Goal: Task Accomplishment & Management: Use online tool/utility

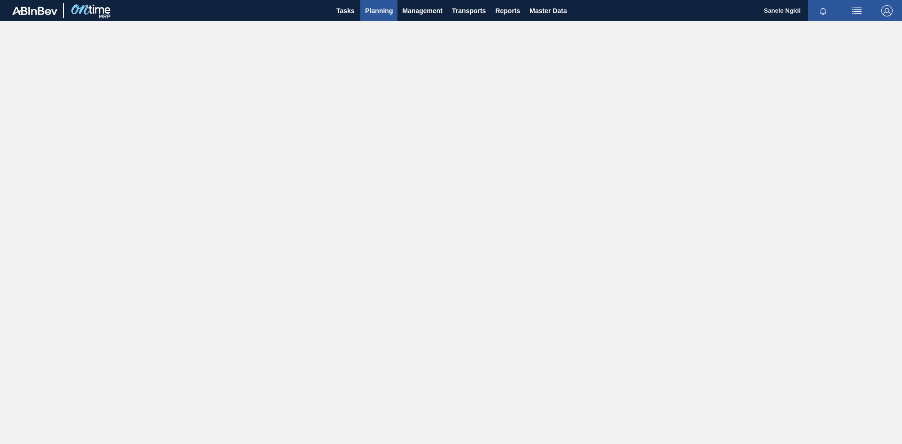
click at [373, 12] on span "Planning" at bounding box center [379, 10] width 28 height 11
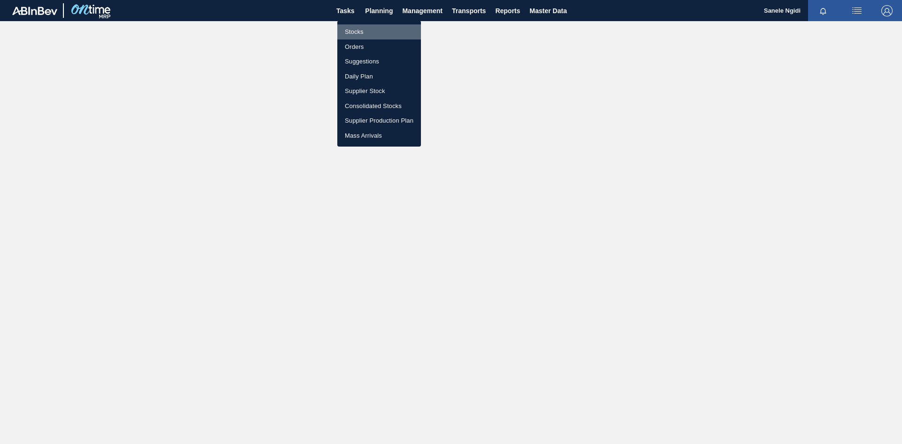
drag, startPoint x: 357, startPoint y: 32, endPoint x: 333, endPoint y: 103, distance: 74.6
click at [357, 32] on li "Stocks" at bounding box center [379, 31] width 84 height 15
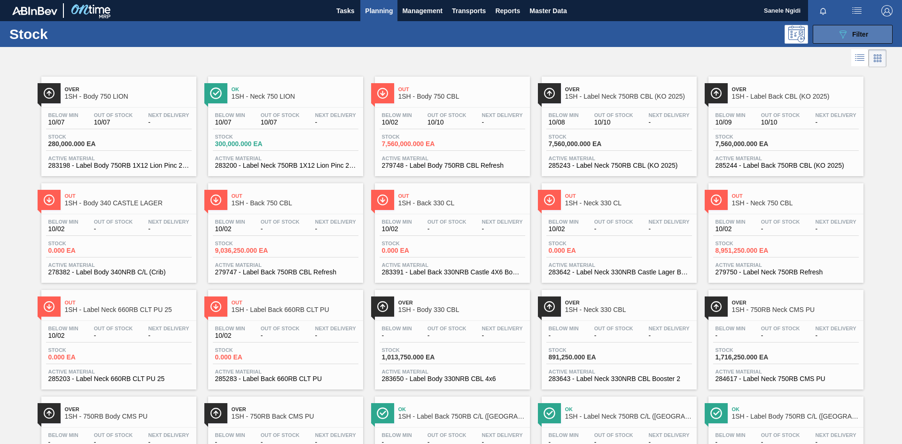
click at [876, 38] on button "089F7B8B-B2A5-4AFE-B5C0-19BA573D28AC Filter" at bounding box center [853, 34] width 80 height 19
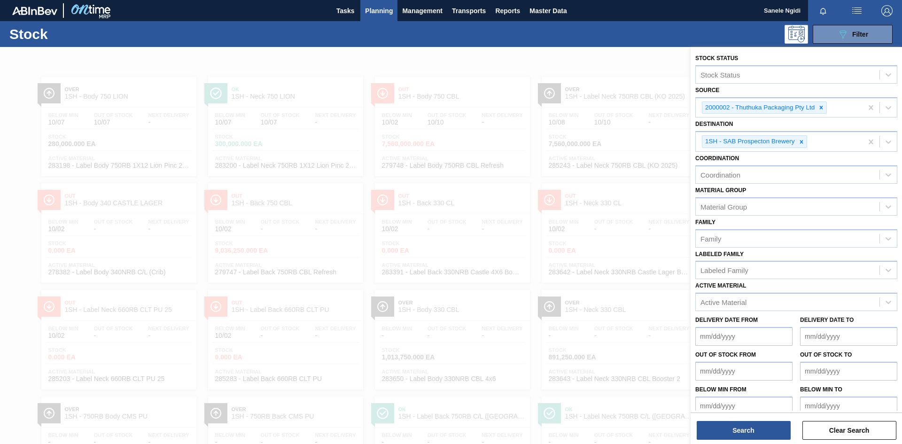
click at [679, 41] on div "089F7B8B-B2A5-4AFE-B5C0-19BA573D28AC Filter" at bounding box center [524, 34] width 748 height 19
click at [764, 431] on button "Search" at bounding box center [744, 430] width 94 height 19
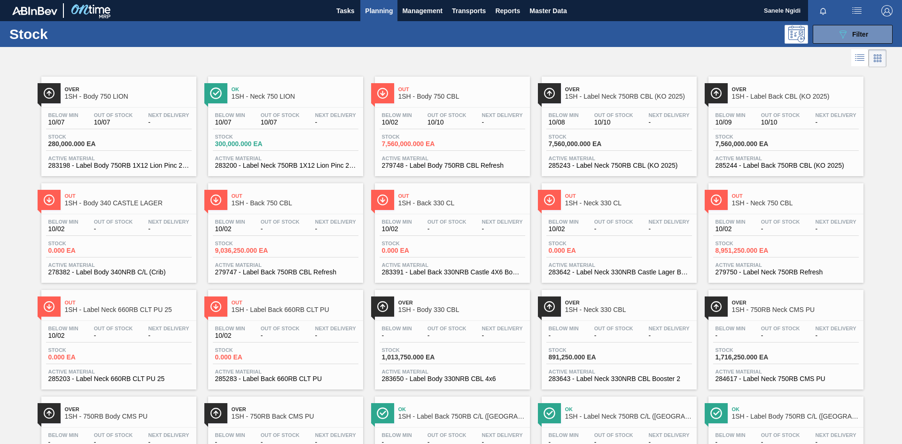
click at [467, 143] on div "Stock 7,560,000.000 EA" at bounding box center [453, 142] width 146 height 17
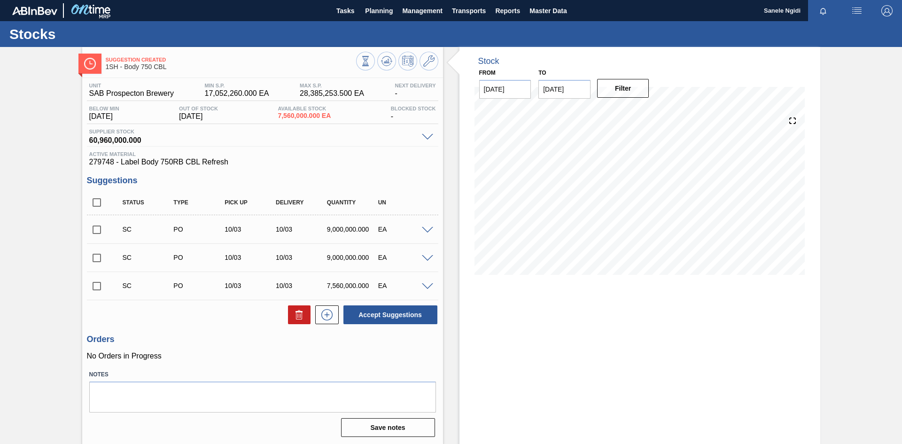
click at [97, 286] on input "checkbox" at bounding box center [97, 286] width 20 height 20
click at [390, 313] on button "Accept Suggestions" at bounding box center [390, 314] width 94 height 19
checkbox input "false"
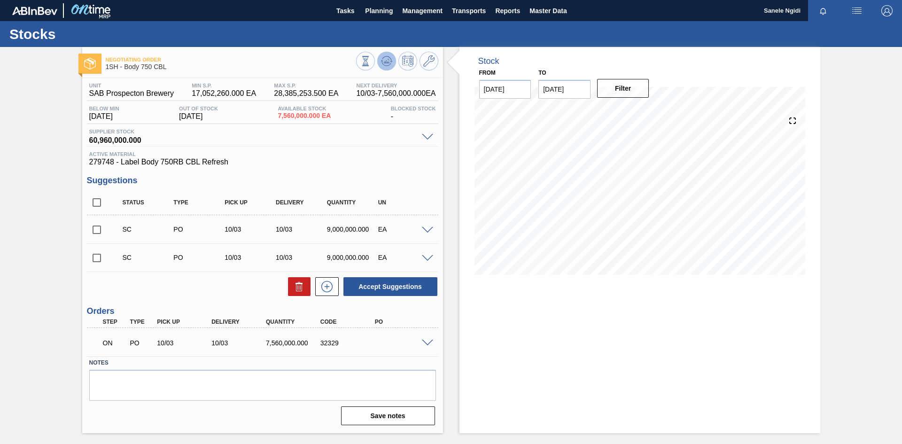
click at [382, 61] on icon at bounding box center [386, 60] width 11 height 11
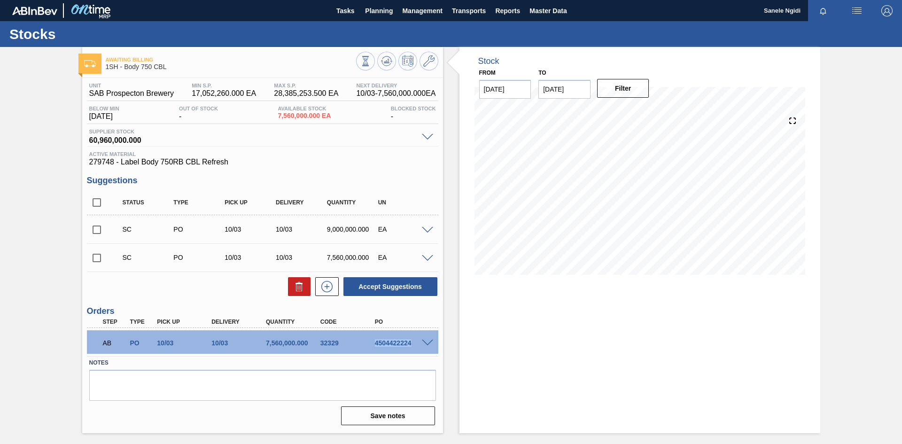
drag, startPoint x: 373, startPoint y: 344, endPoint x: 413, endPoint y: 341, distance: 40.5
click at [413, 341] on div "4504422224" at bounding box center [403, 343] width 61 height 8
copy div "4504422224"
drag, startPoint x: 635, startPoint y: 353, endPoint x: 530, endPoint y: 310, distance: 114.2
click at [628, 347] on div "Stock From [DATE] to [DATE] Filter 10/16 Stock Projection 21,523,614 SAP Planni…" at bounding box center [640, 240] width 361 height 386
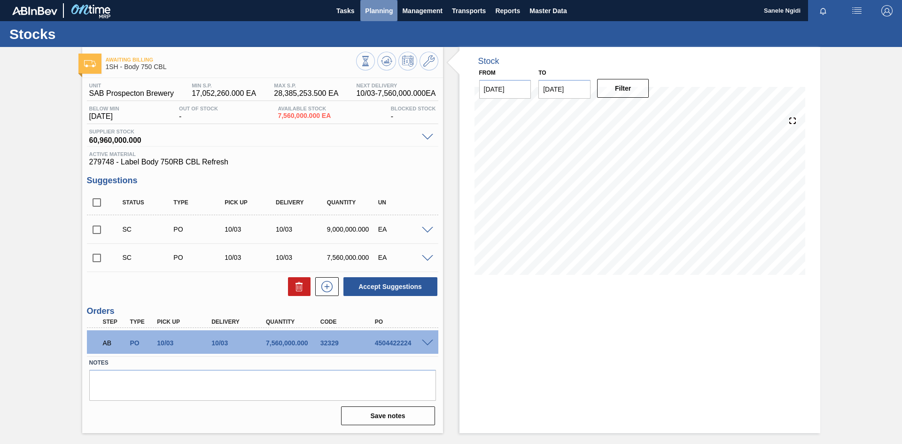
click at [387, 13] on span "Planning" at bounding box center [379, 10] width 28 height 11
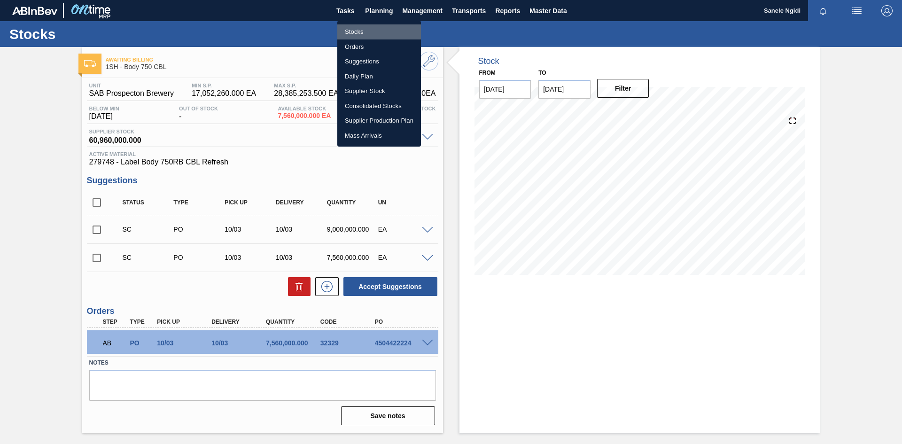
click at [364, 35] on li "Stocks" at bounding box center [379, 31] width 84 height 15
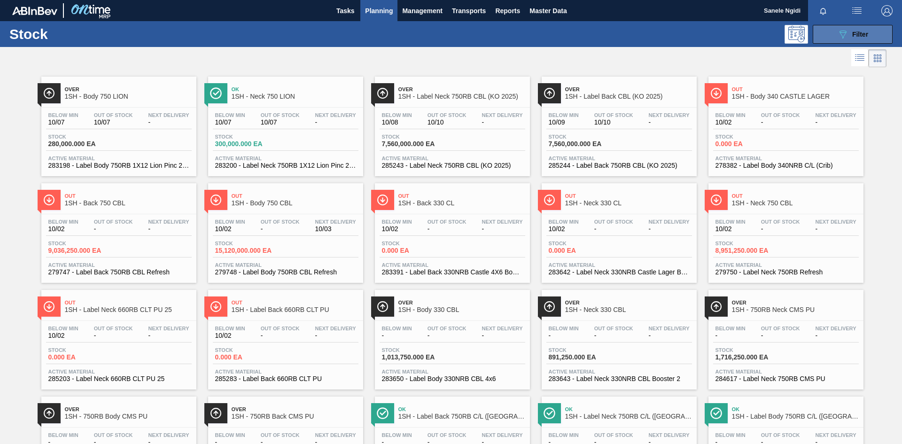
click at [848, 33] on div "089F7B8B-B2A5-4AFE-B5C0-19BA573D28AC Filter" at bounding box center [852, 34] width 31 height 11
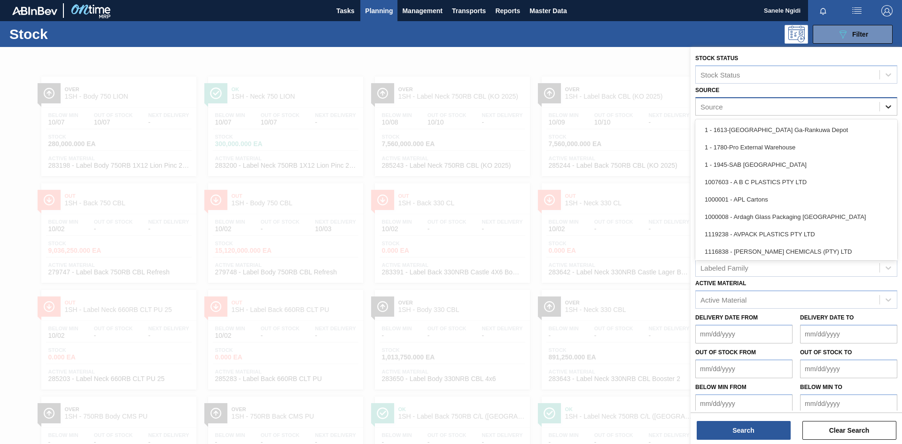
click at [891, 107] on icon at bounding box center [888, 106] width 9 height 9
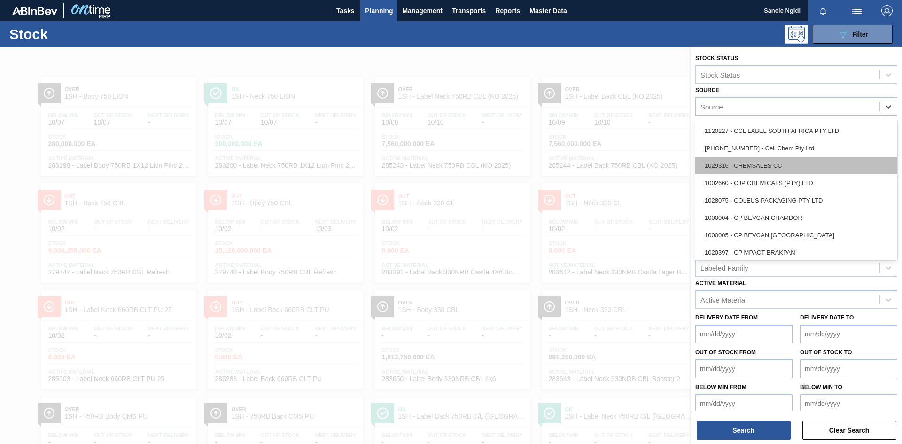
scroll to position [188, 0]
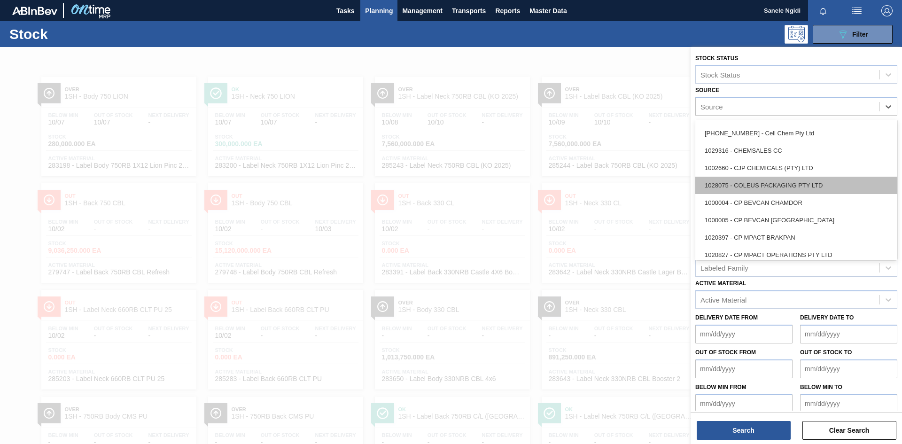
click at [784, 184] on div "1028075 - COLEUS PACKAGING PTY LTD" at bounding box center [796, 185] width 202 height 17
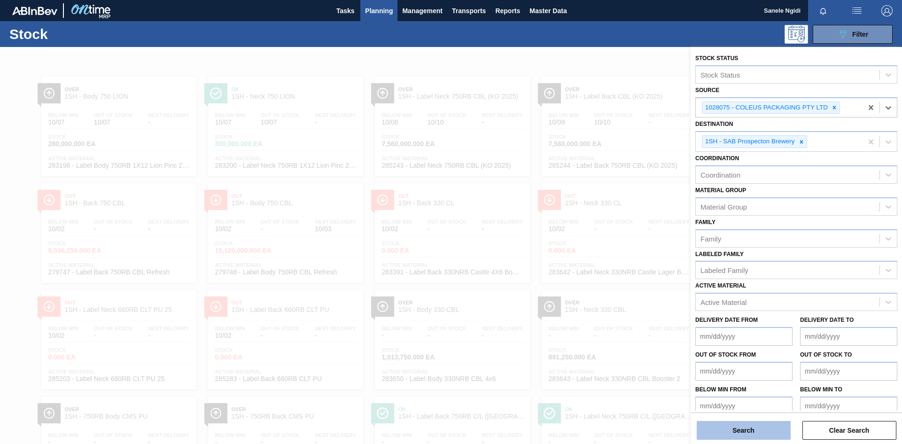
click at [757, 428] on button "Search" at bounding box center [744, 430] width 94 height 19
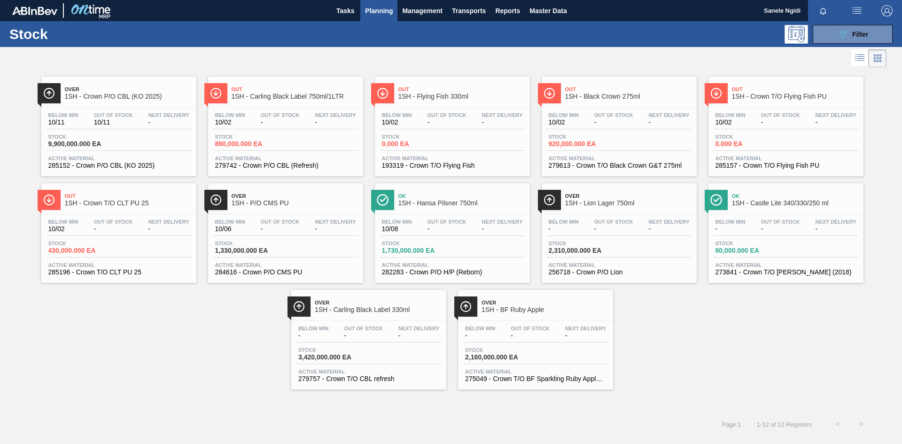
click at [275, 243] on span "Stock" at bounding box center [248, 244] width 66 height 6
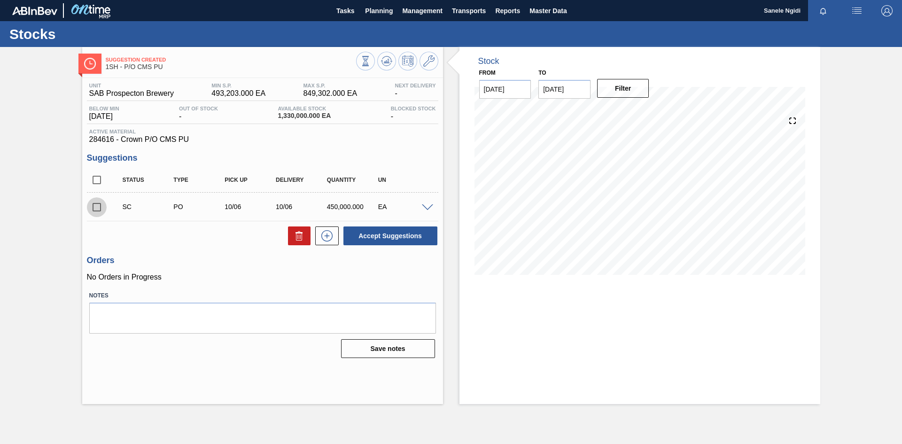
click at [95, 209] on input "checkbox" at bounding box center [97, 207] width 20 height 20
click at [392, 236] on button "Accept Suggestions" at bounding box center [390, 235] width 94 height 19
checkbox input "false"
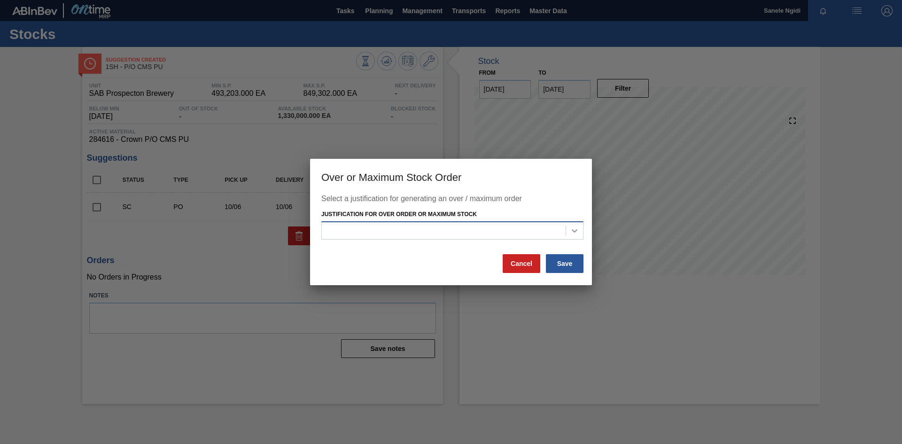
click at [575, 230] on icon at bounding box center [574, 230] width 9 height 9
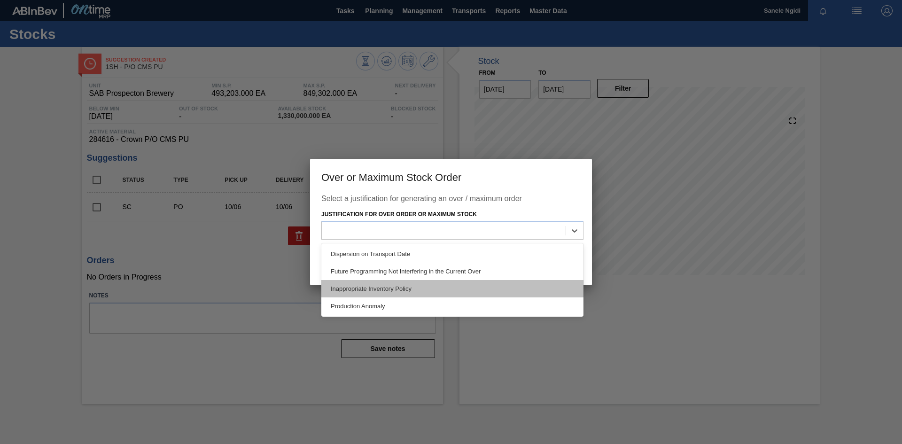
click at [395, 288] on div "Inappropriate Inventory Policy" at bounding box center [452, 288] width 262 height 17
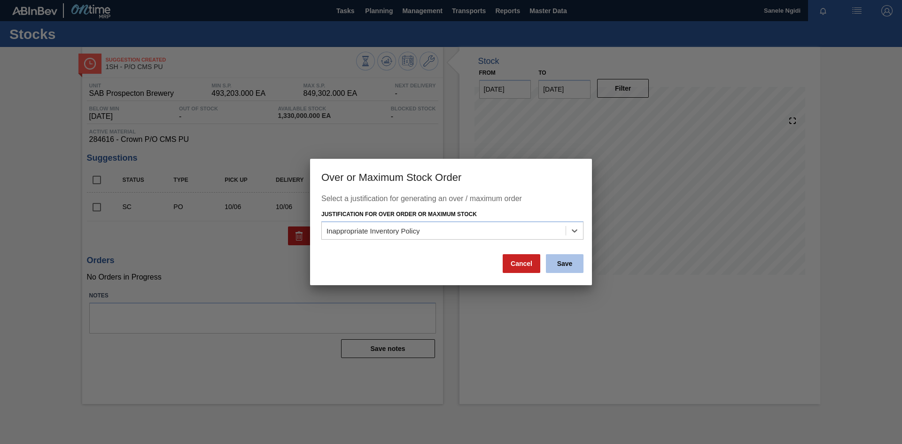
click at [576, 264] on button "Save" at bounding box center [565, 263] width 38 height 19
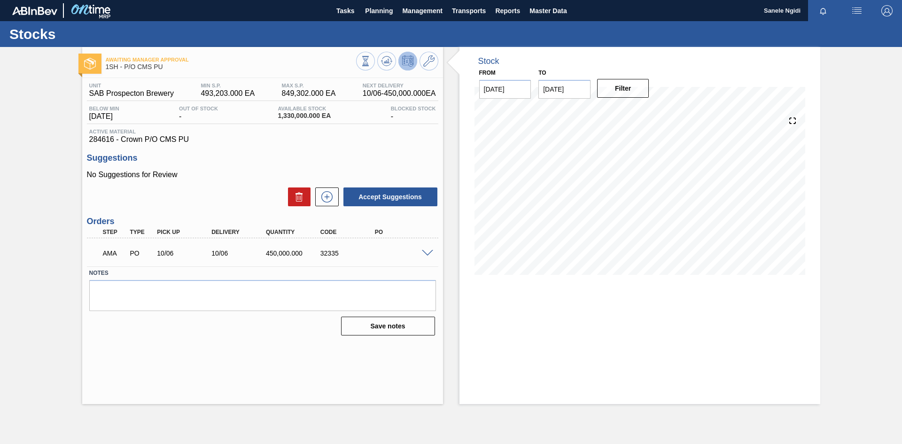
click at [413, 60] on icon at bounding box center [407, 60] width 11 height 11
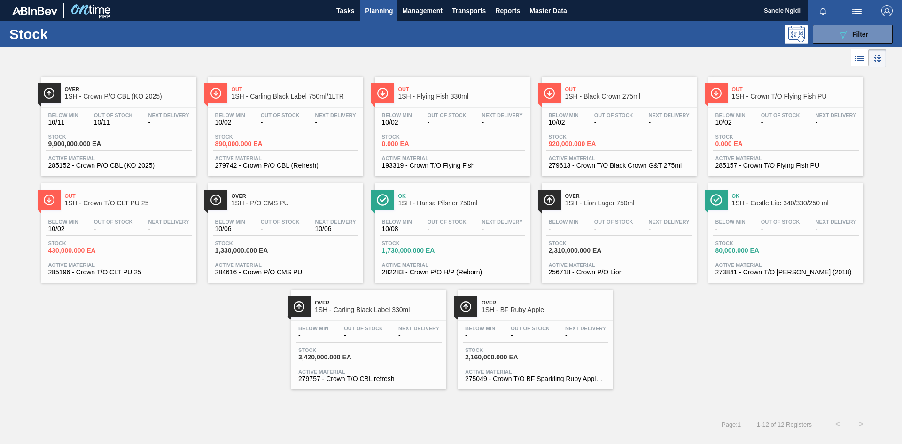
click at [384, 11] on span "Planning" at bounding box center [379, 10] width 28 height 11
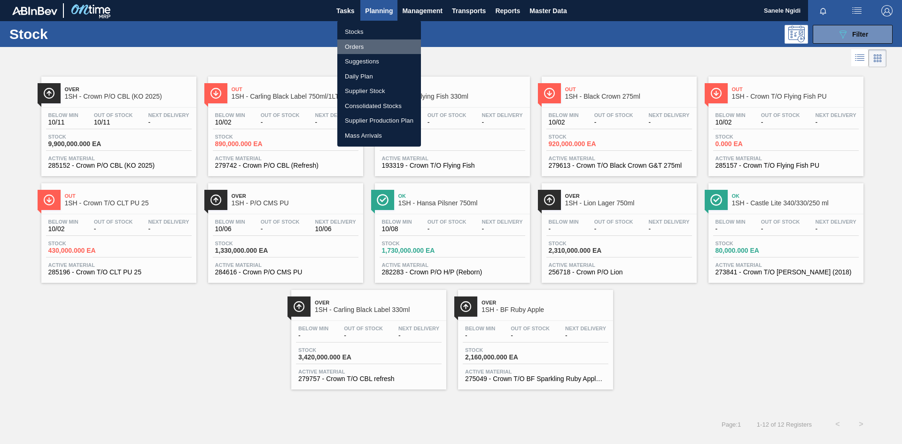
click at [359, 46] on li "Orders" at bounding box center [379, 46] width 84 height 15
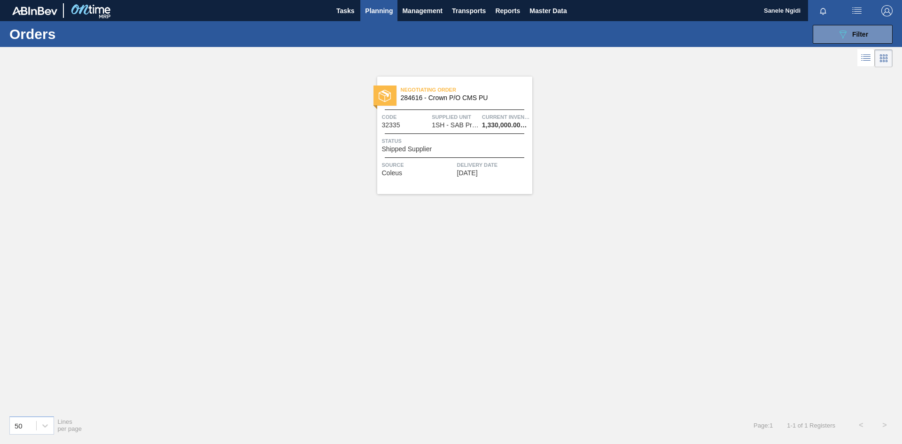
click at [475, 146] on div "Status Shipped Supplier" at bounding box center [456, 144] width 148 height 16
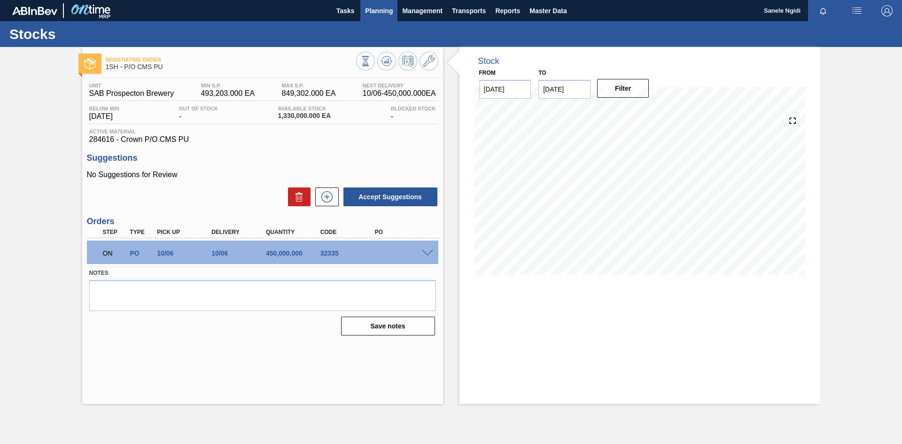
click at [379, 17] on button "Planning" at bounding box center [378, 10] width 37 height 21
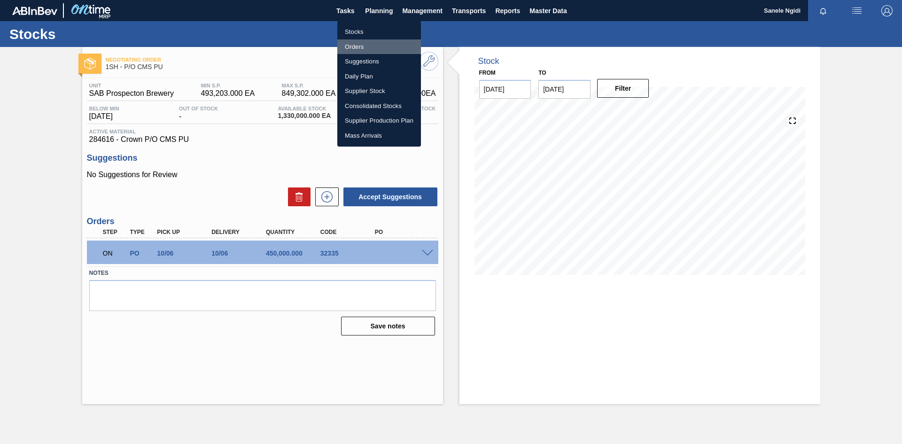
click at [357, 47] on li "Orders" at bounding box center [379, 46] width 84 height 15
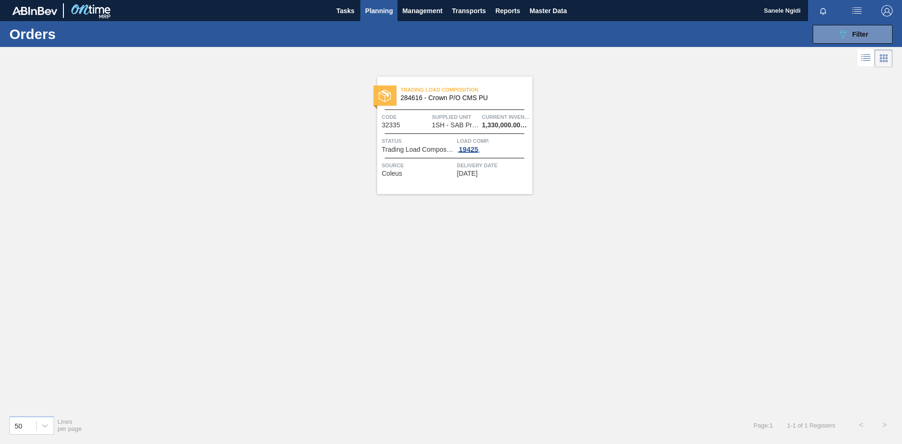
click at [468, 152] on span "19425" at bounding box center [468, 150] width 23 height 8
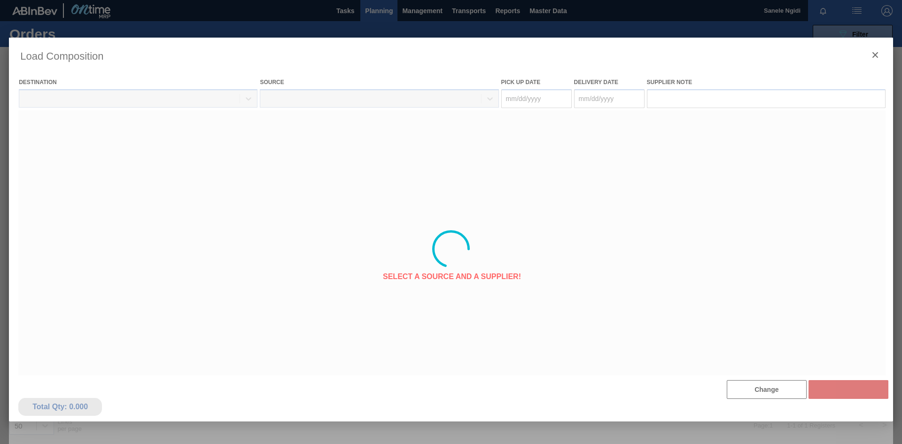
type Date "[DATE]"
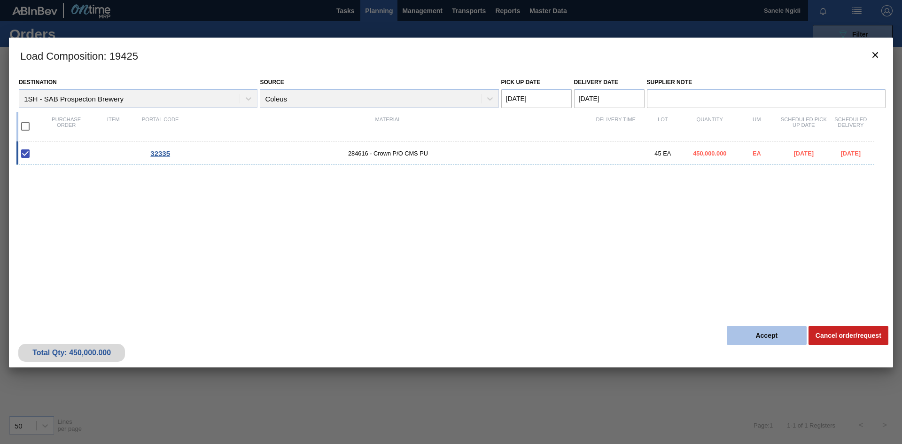
click at [744, 329] on button "Accept" at bounding box center [767, 335] width 80 height 19
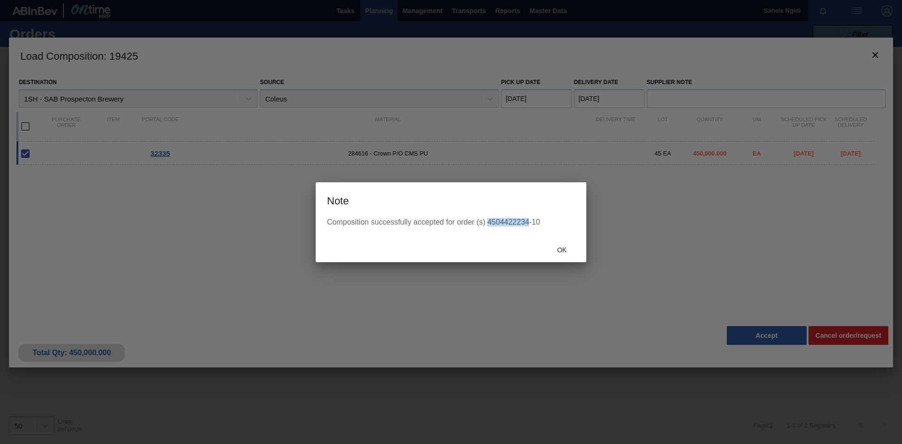
drag, startPoint x: 528, startPoint y: 221, endPoint x: 488, endPoint y: 221, distance: 39.5
click at [488, 221] on div "Composition successfully accepted for order (s) 4504422234-10" at bounding box center [451, 222] width 248 height 8
copy div "4504422234"
click at [571, 250] on span "Ok" at bounding box center [562, 250] width 24 height 8
